Goal: Transaction & Acquisition: Purchase product/service

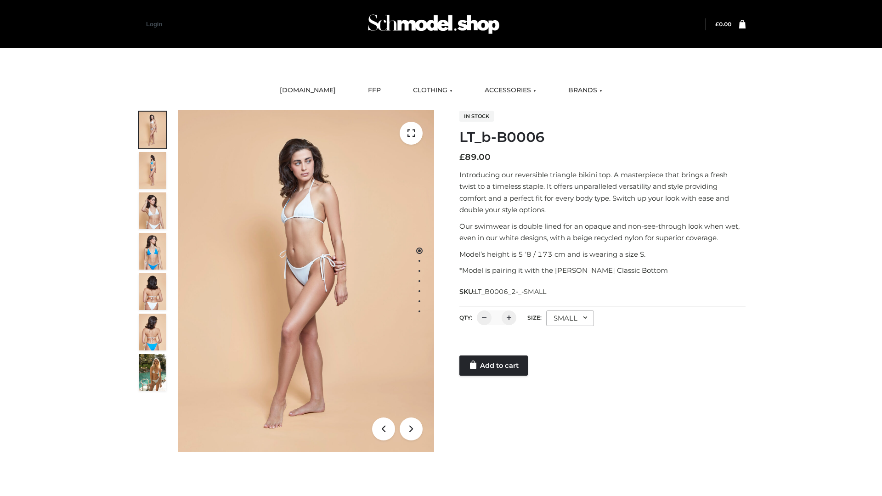
click at [494, 365] on link "Add to cart" at bounding box center [493, 365] width 68 height 20
